Goal: Information Seeking & Learning: Understand process/instructions

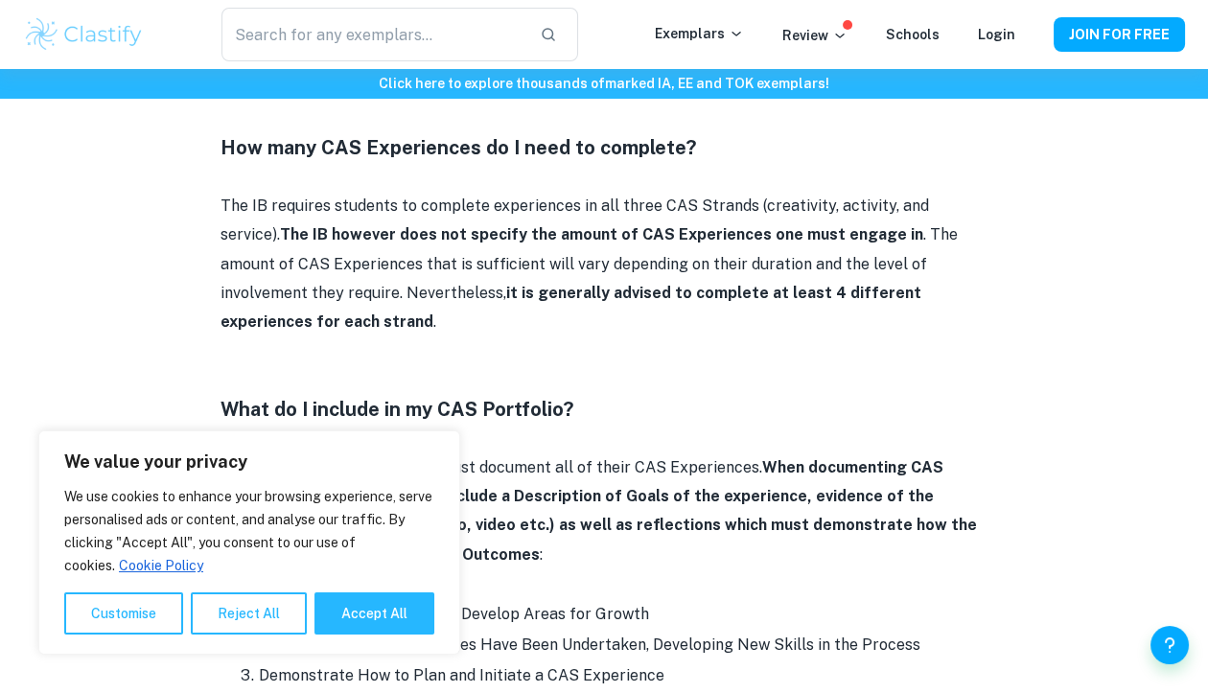
scroll to position [1010, 0]
click at [260, 612] on button "Reject All" at bounding box center [249, 613] width 116 height 42
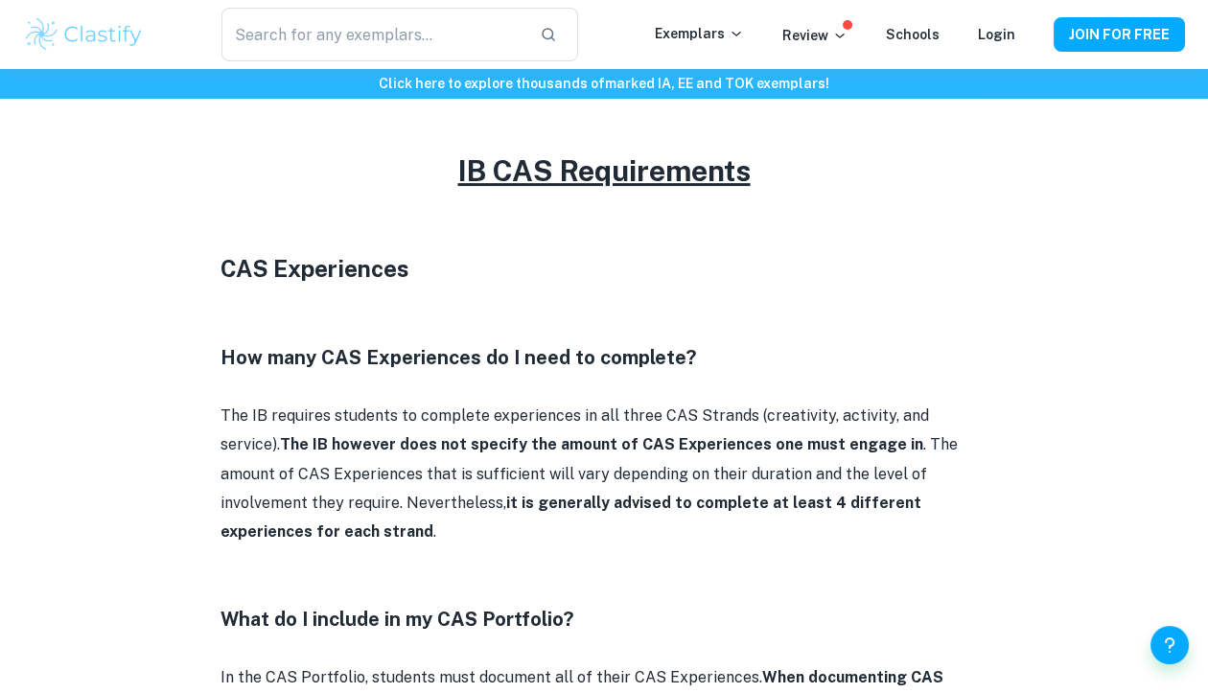
scroll to position [804, 0]
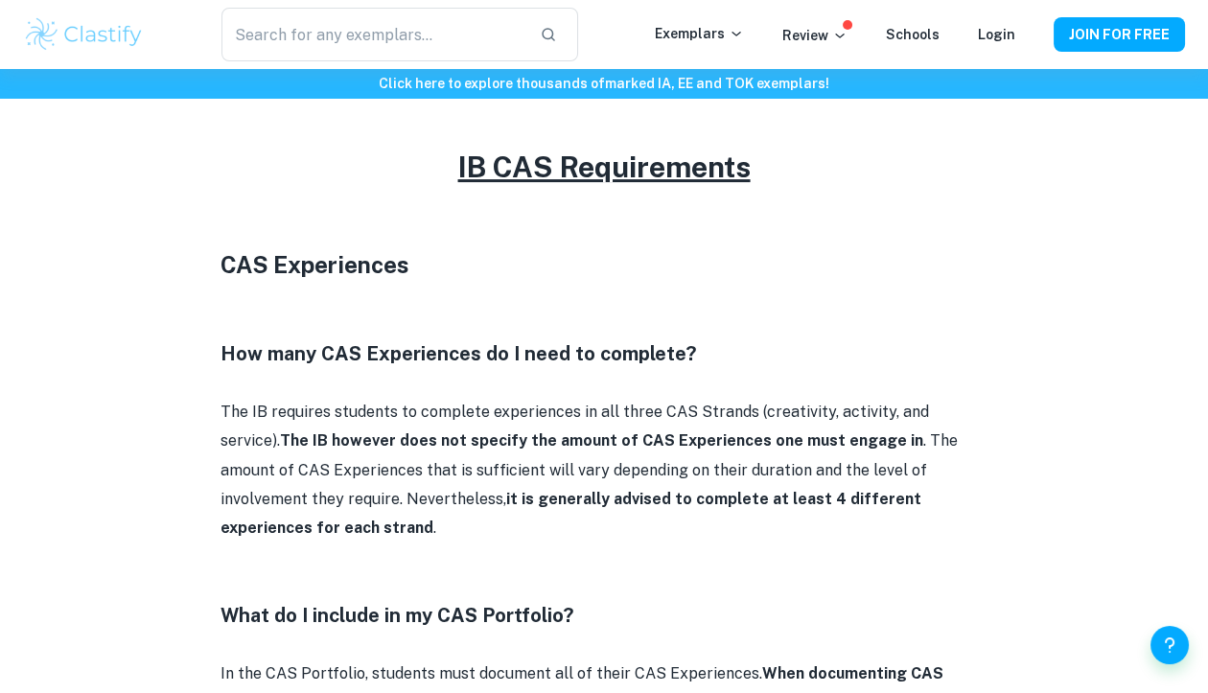
drag, startPoint x: 192, startPoint y: 496, endPoint x: 946, endPoint y: 511, distance: 754.5
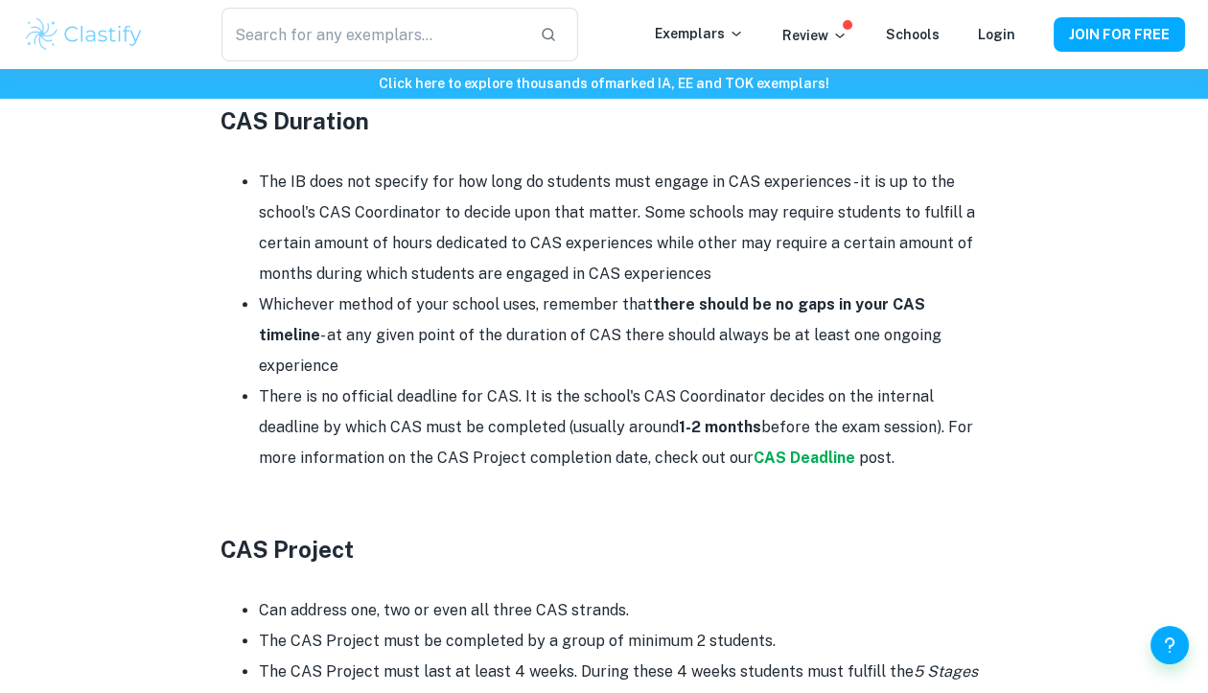
scroll to position [3242, 0]
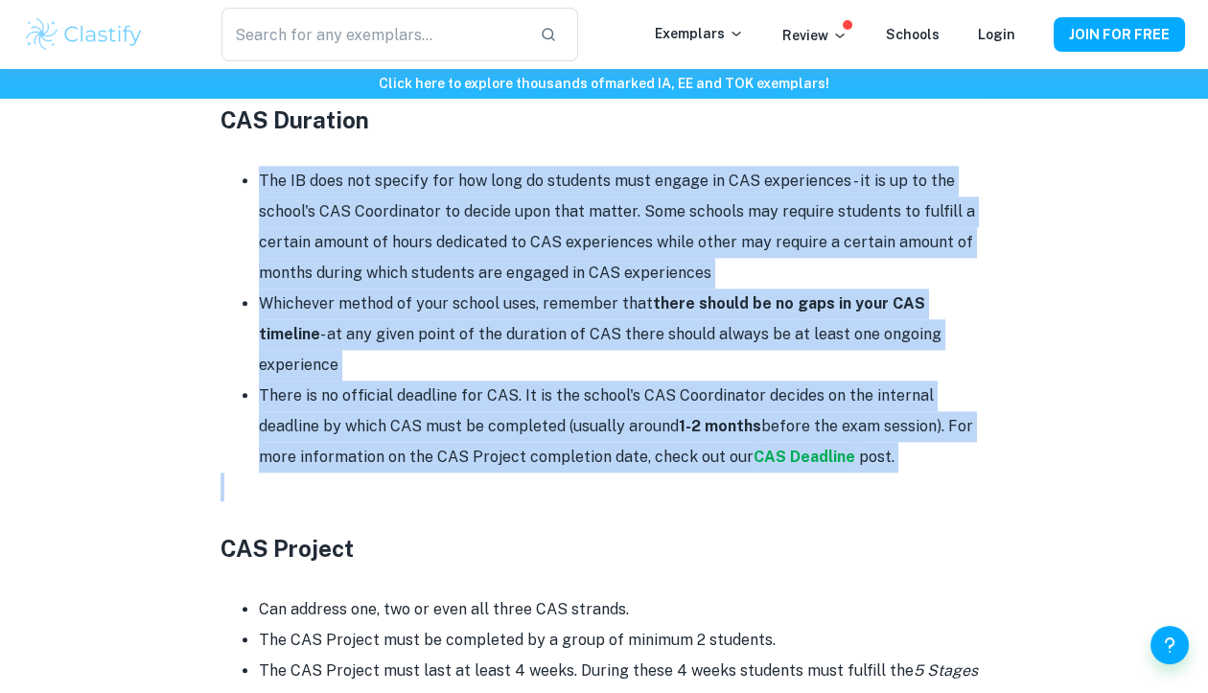
drag, startPoint x: 261, startPoint y: 145, endPoint x: 982, endPoint y: 426, distance: 774.5
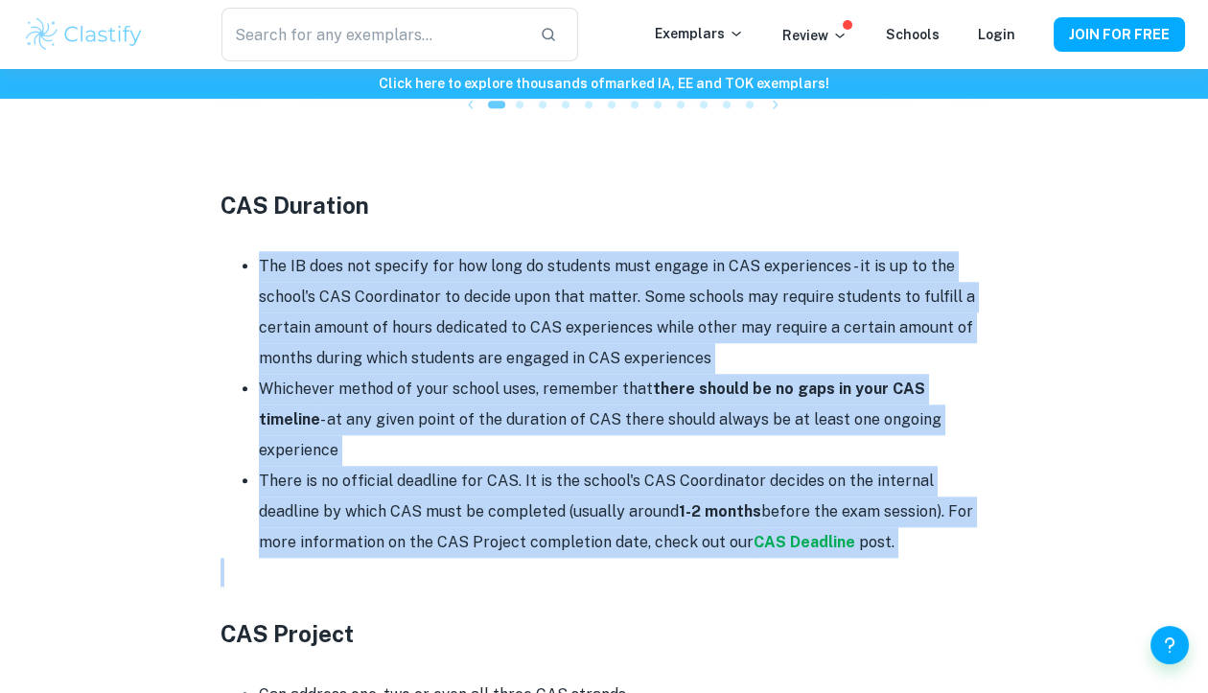
scroll to position [3152, 0]
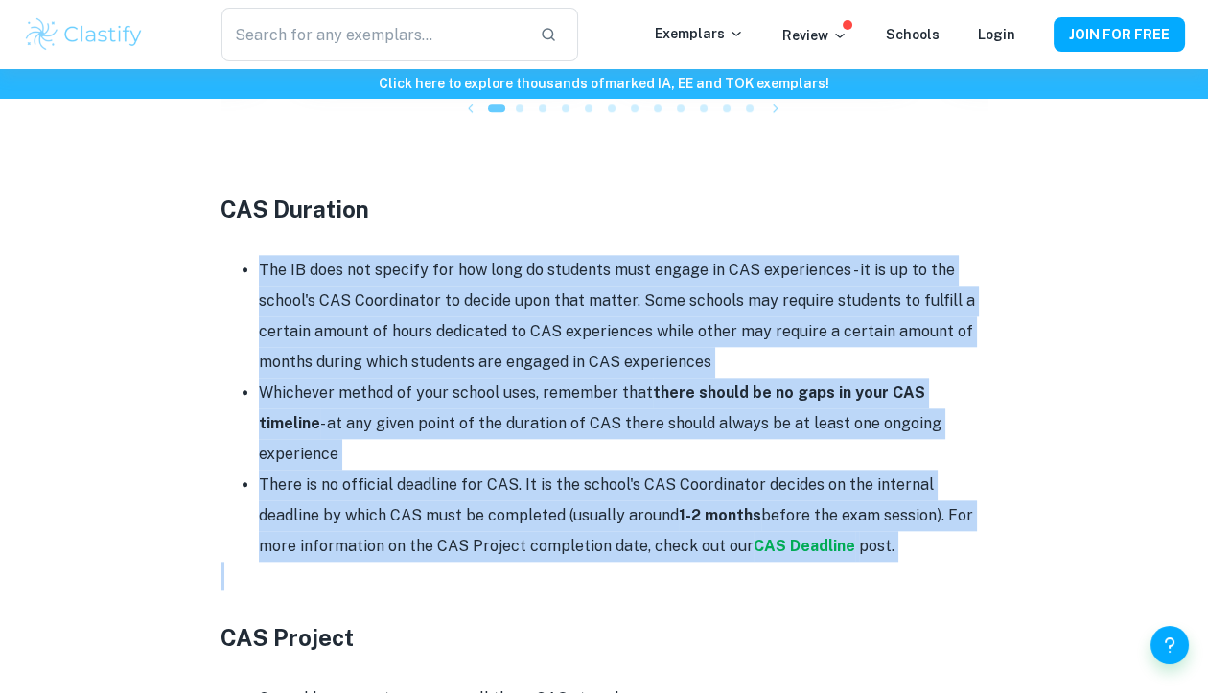
click at [685, 506] on strong "1-2 months" at bounding box center [720, 515] width 82 height 18
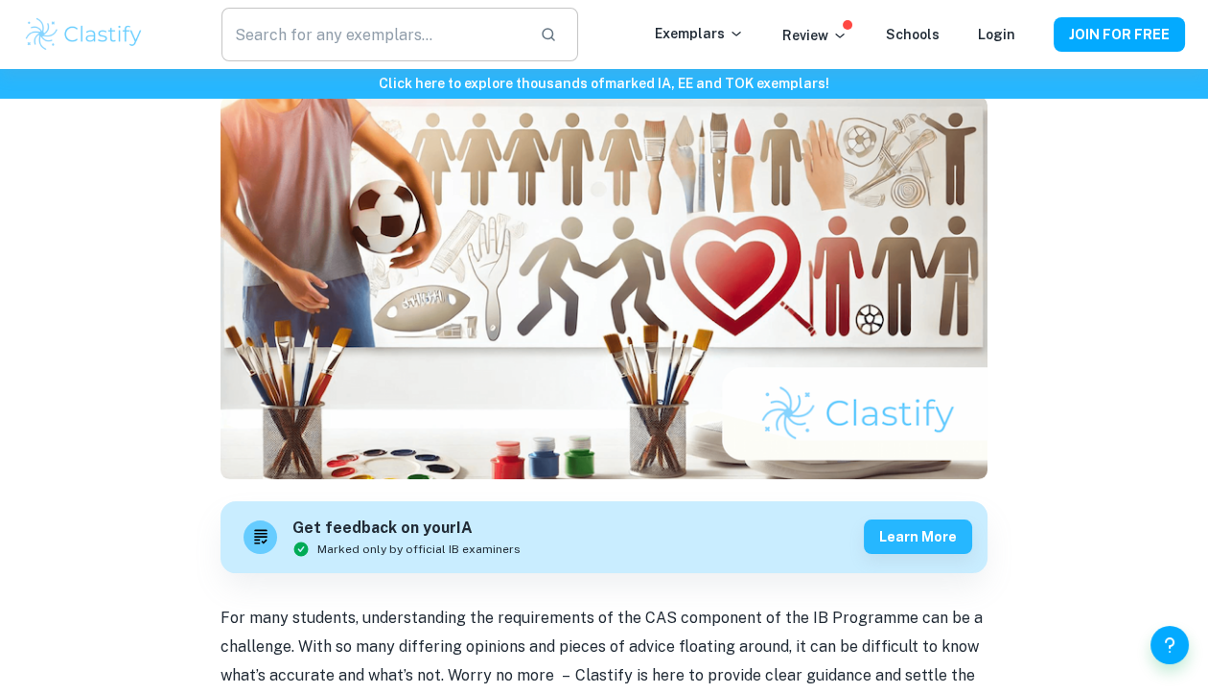
scroll to position [170, 0]
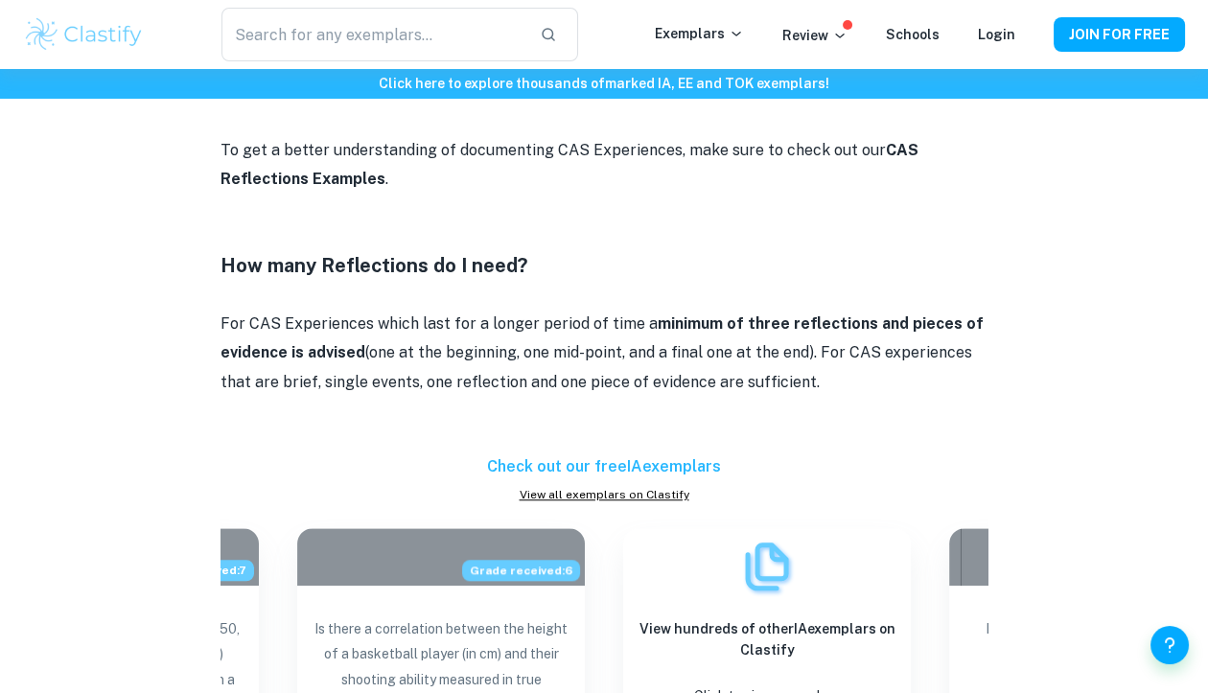
scroll to position [2544, 0]
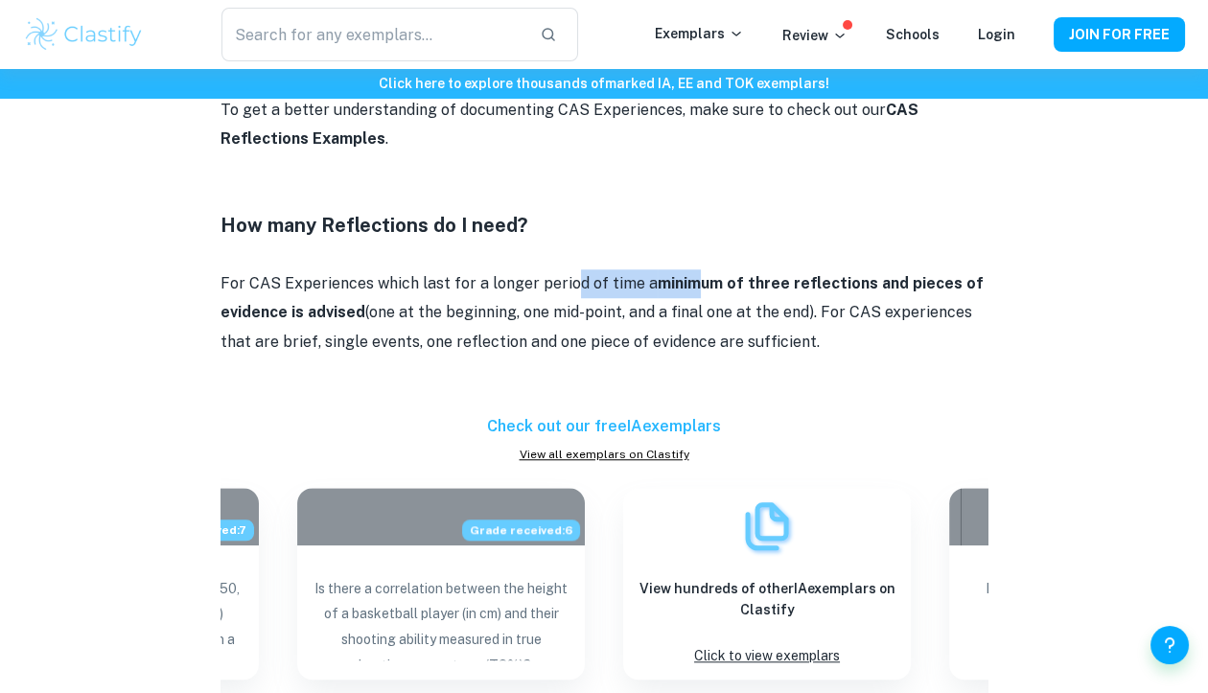
drag, startPoint x: 573, startPoint y: 259, endPoint x: 698, endPoint y: 238, distance: 126.4
click at [698, 269] on p "For CAS Experiences which last for a longer period of time a minimum of three r…" at bounding box center [603, 312] width 767 height 87
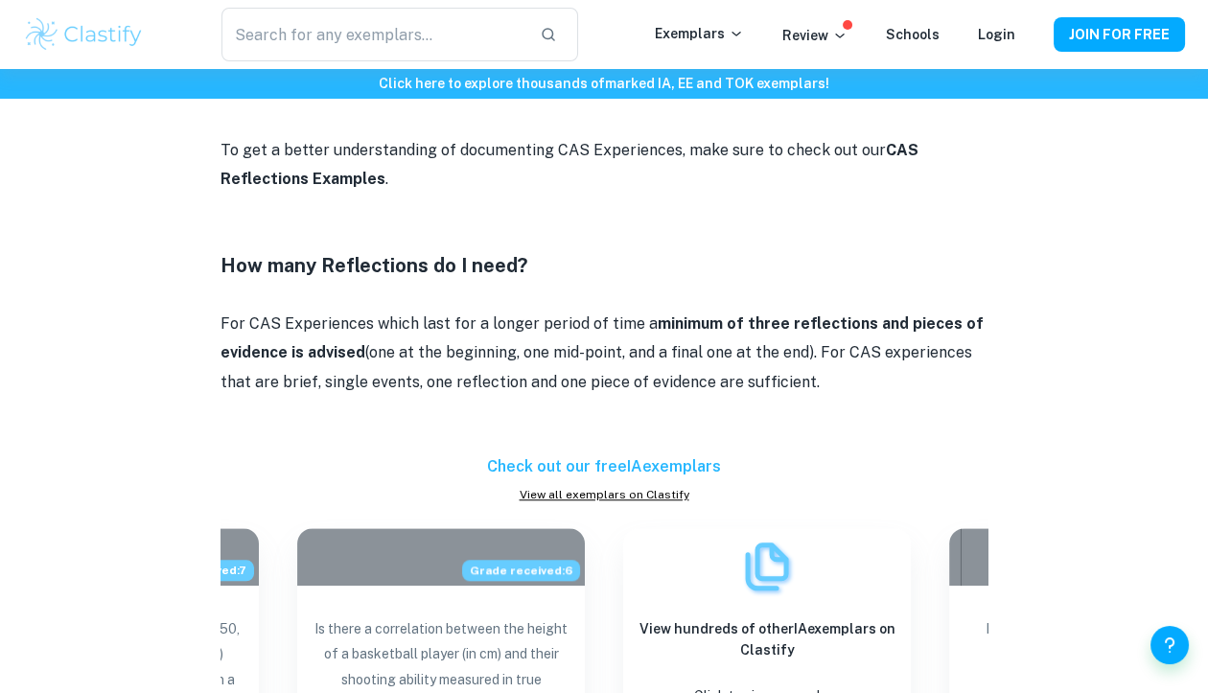
scroll to position [2506, 0]
